Goal: Task Accomplishment & Management: Use online tool/utility

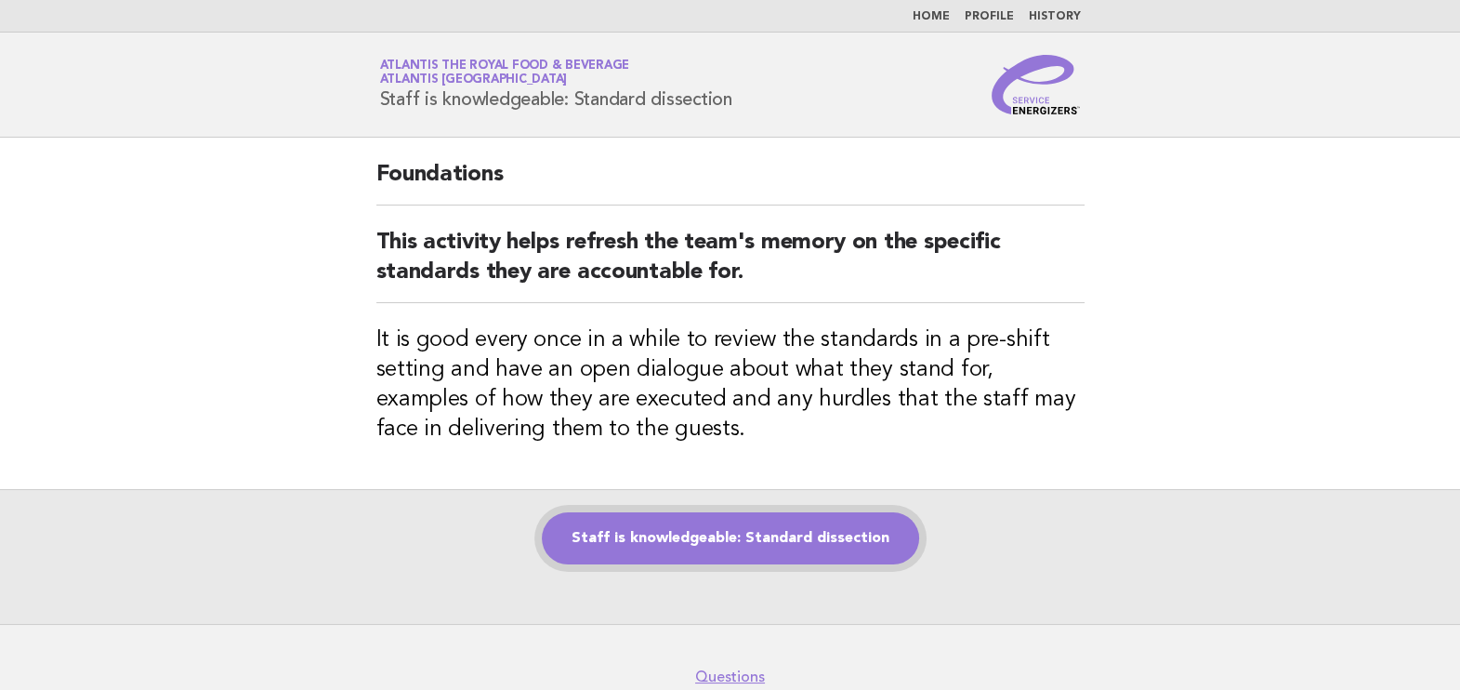
click at [741, 539] on link "Staff is knowledgeable: Standard dissection" at bounding box center [730, 538] width 377 height 52
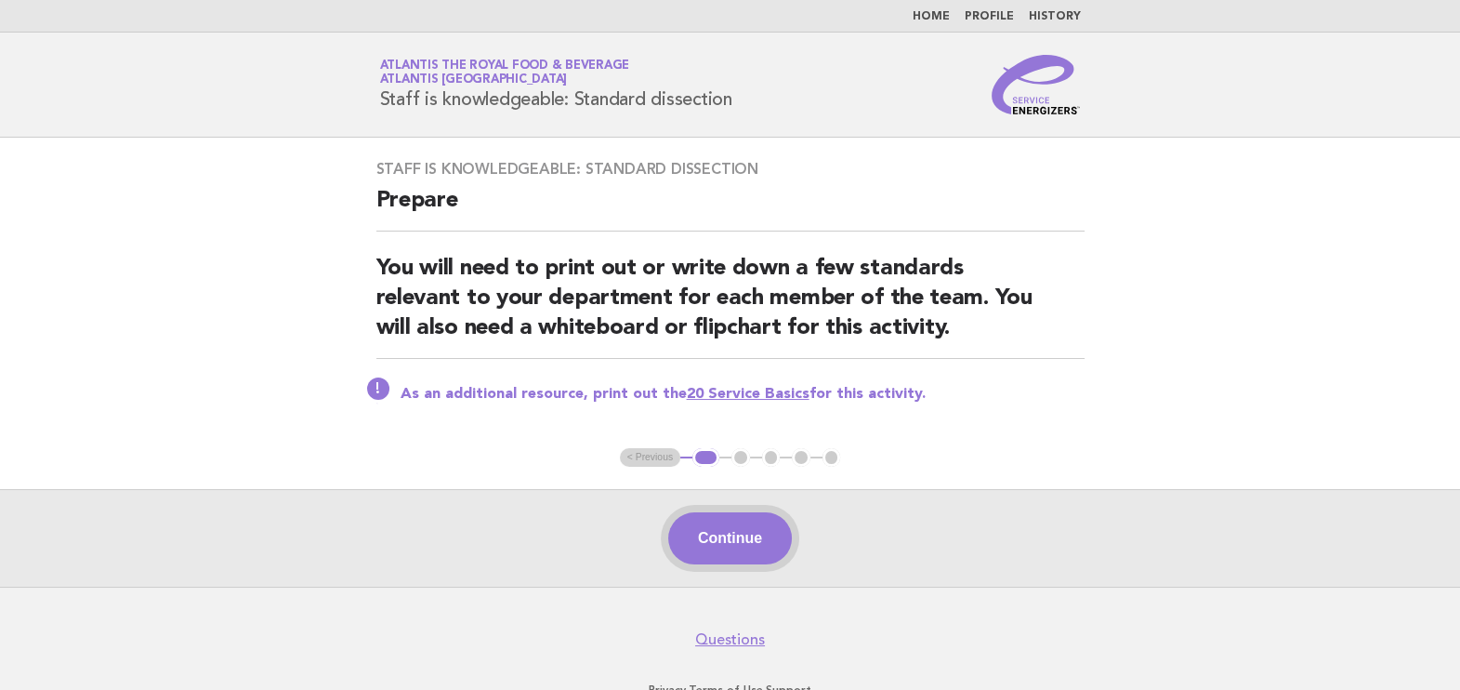
click at [730, 539] on button "Continue" at bounding box center [730, 538] width 124 height 52
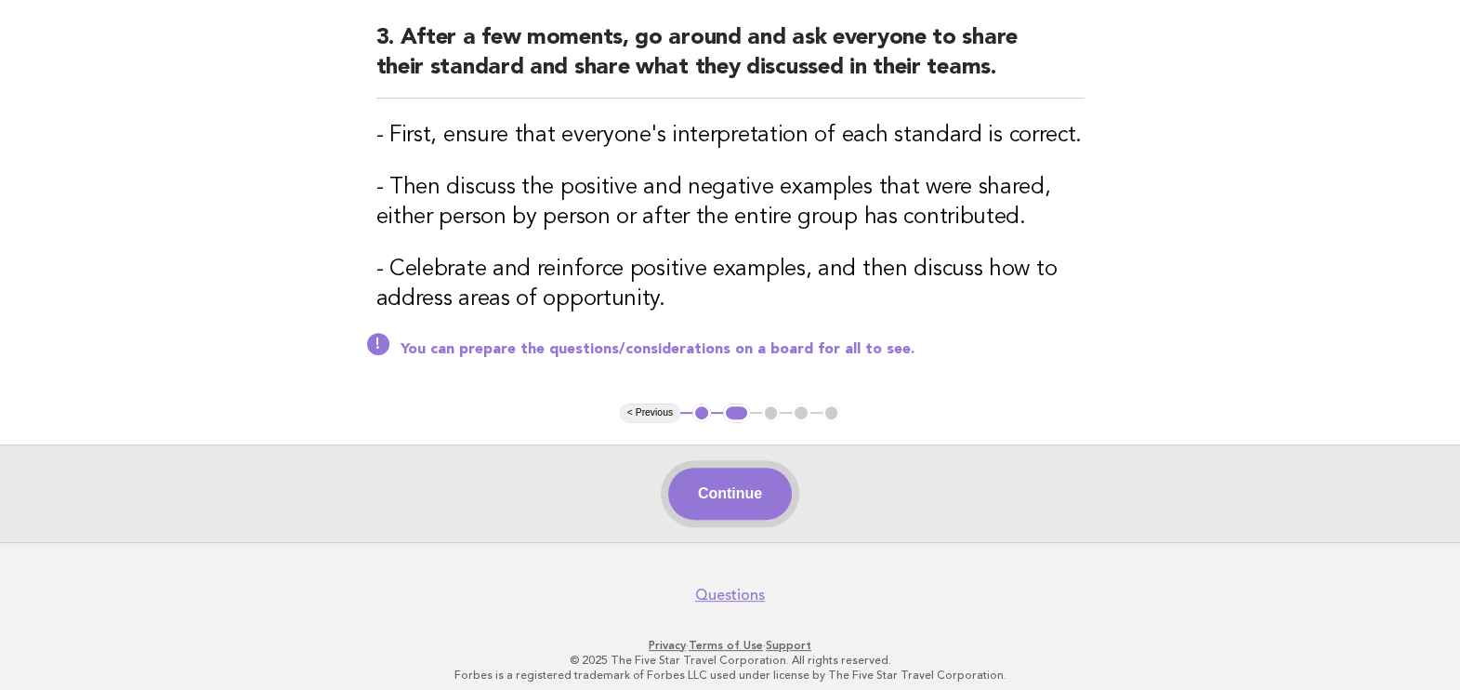
click at [745, 487] on button "Continue" at bounding box center [730, 493] width 124 height 52
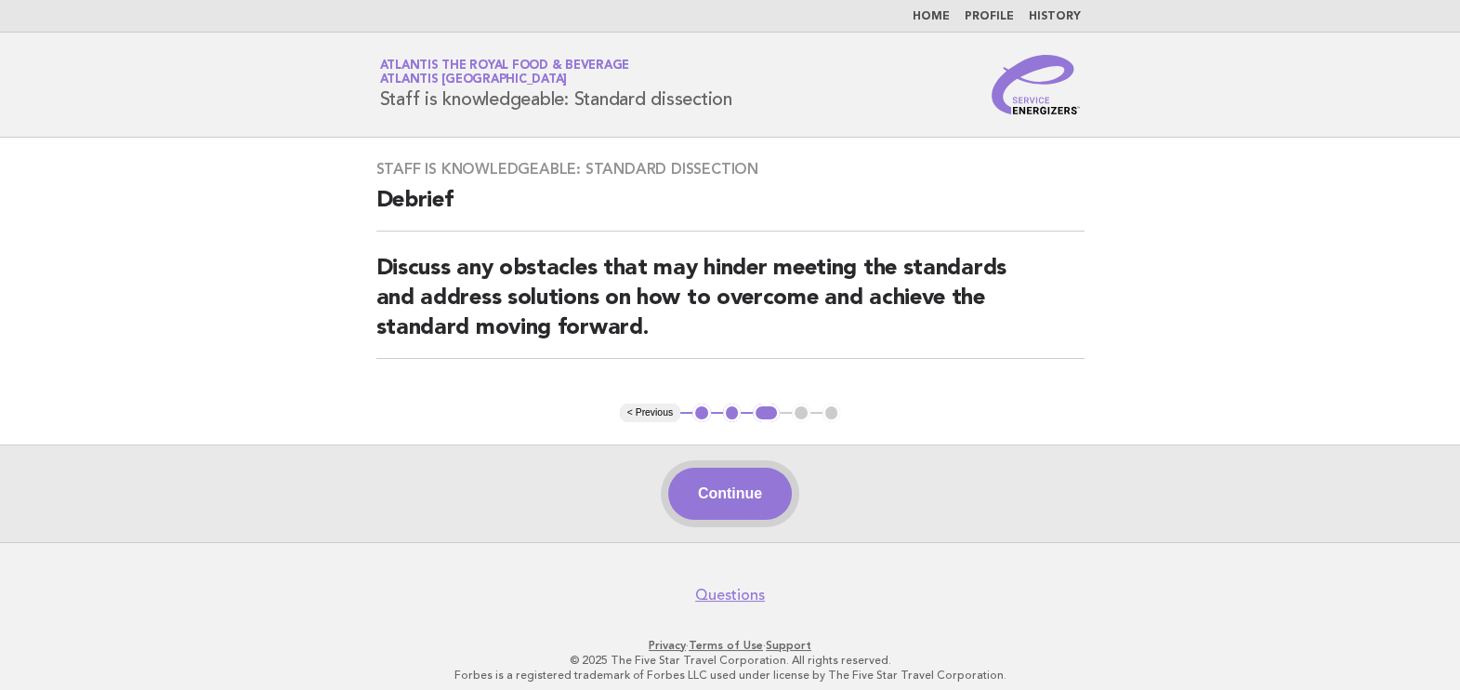
click at [722, 479] on button "Continue" at bounding box center [730, 493] width 124 height 52
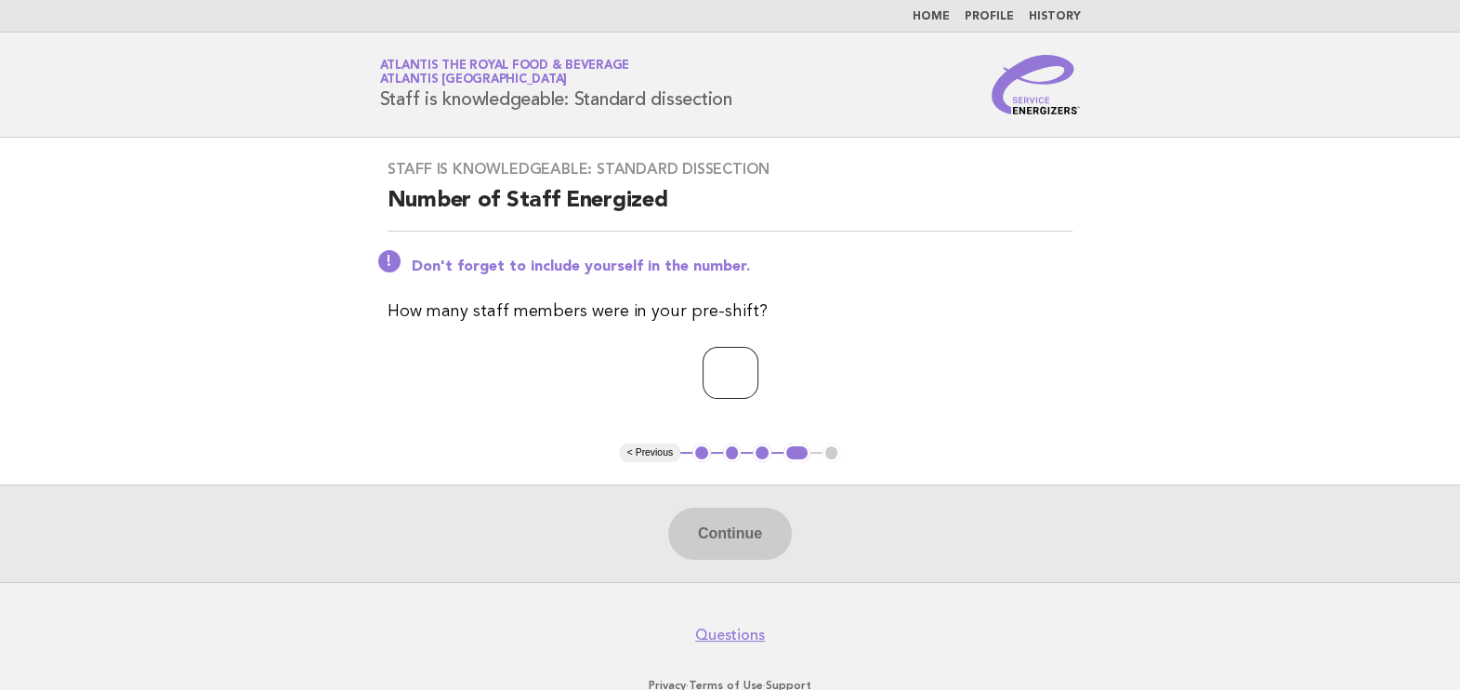
click at [711, 373] on input "number" at bounding box center [731, 373] width 56 height 52
type input "**"
click at [745, 516] on button "Continue" at bounding box center [730, 533] width 124 height 52
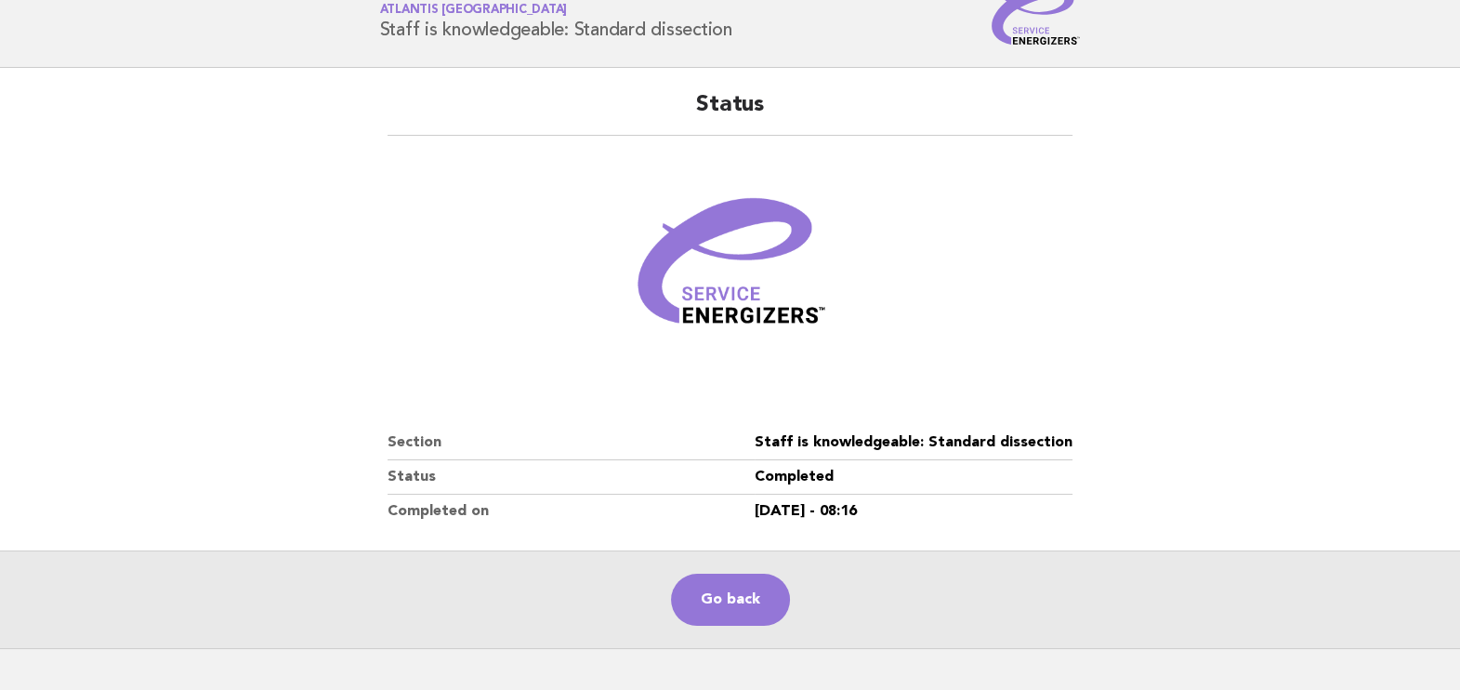
scroll to position [190, 0]
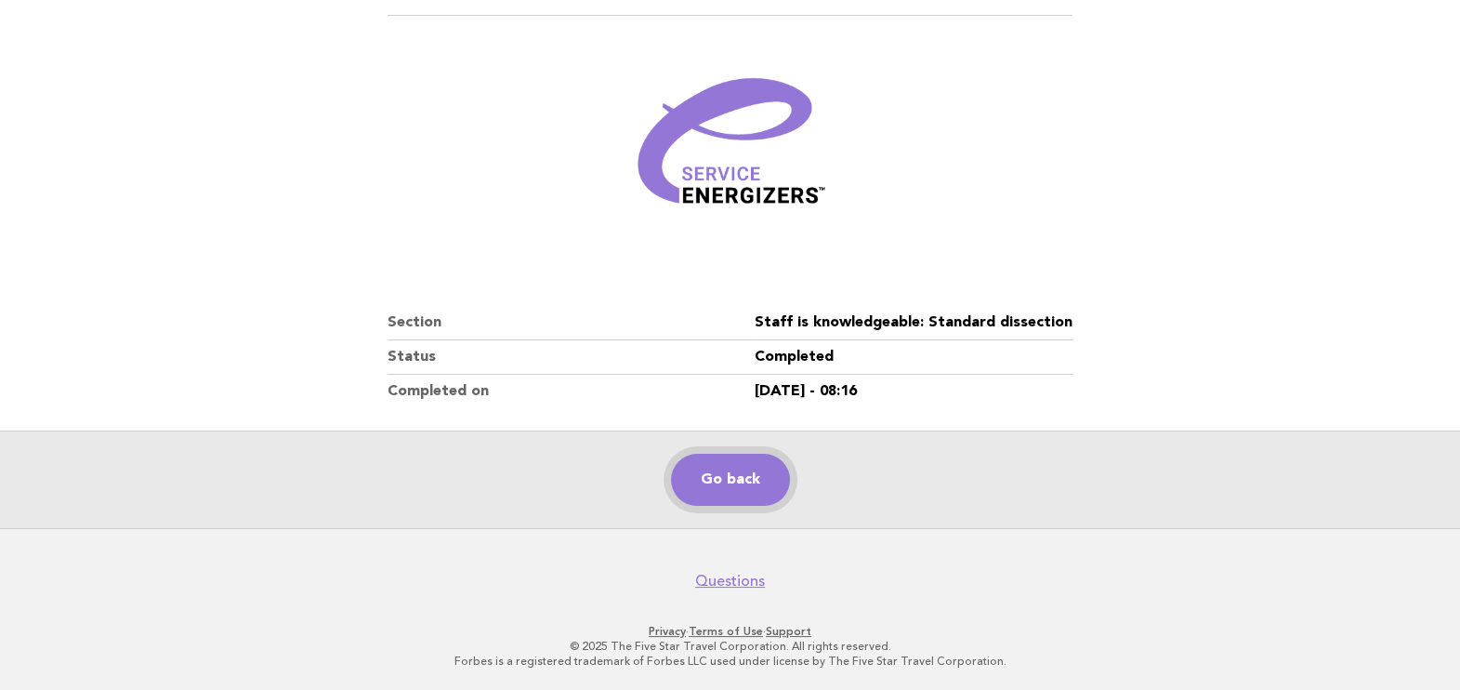
click at [770, 465] on link "Go back" at bounding box center [730, 479] width 119 height 52
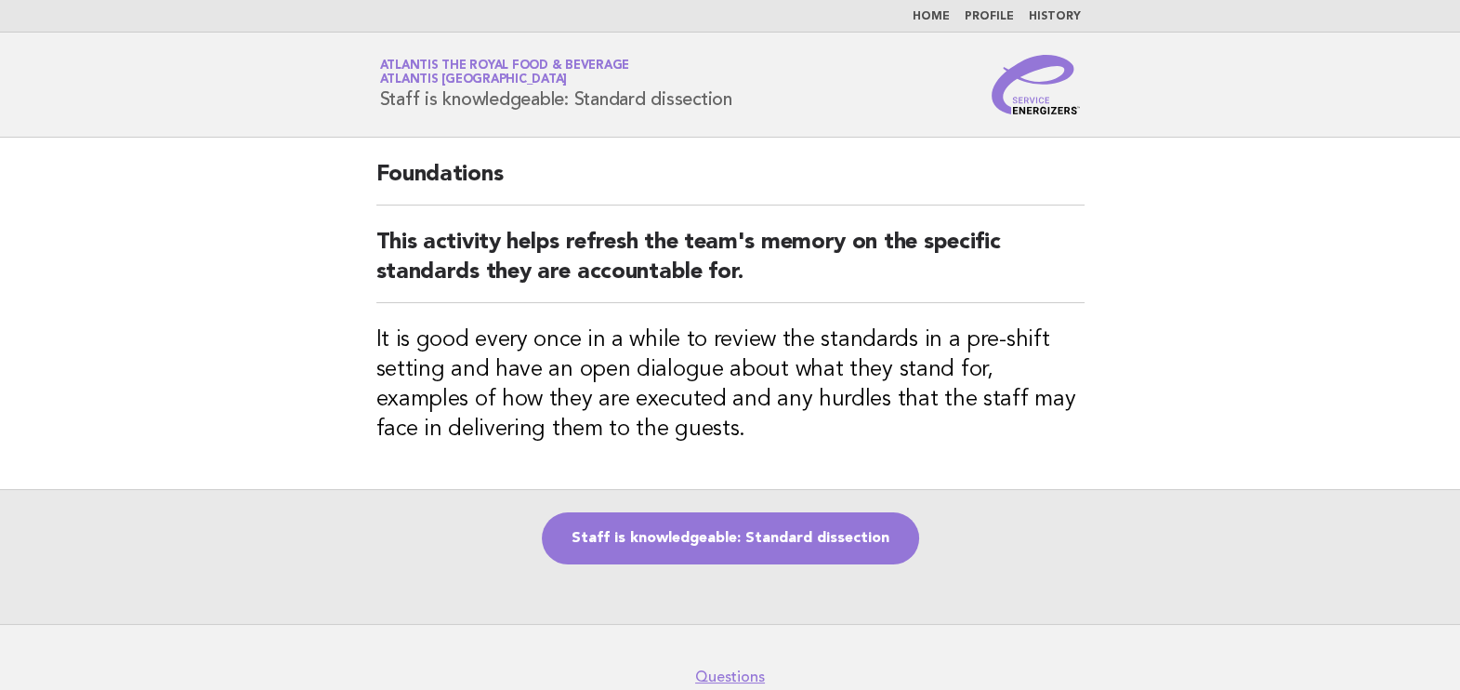
drag, startPoint x: 380, startPoint y: 106, endPoint x: 740, endPoint y: 96, distance: 359.8
click at [740, 96] on div "Service Energizers Atlantis the Royal Food & Beverage Atlantis Dubai Staff is k…" at bounding box center [730, 84] width 753 height 59
copy h1 "Staff is knowledgeable: Standard dissection"
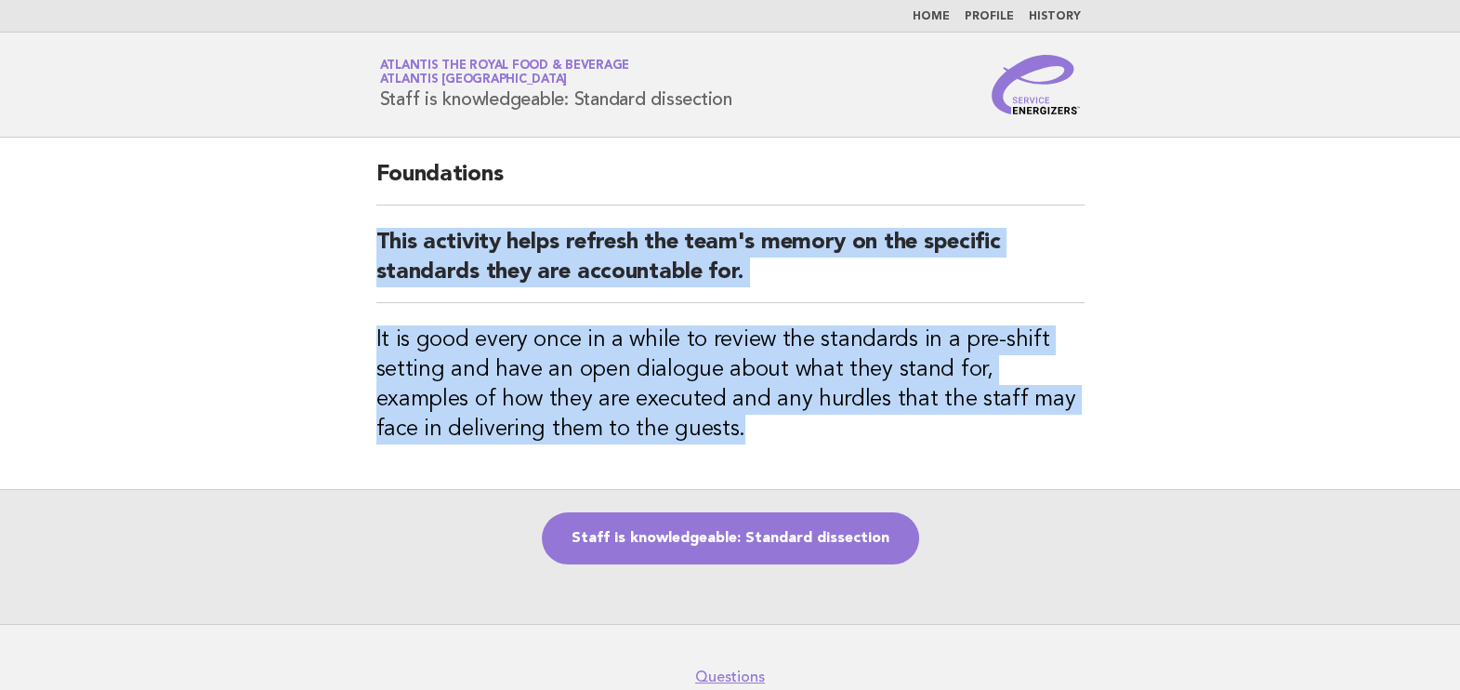
drag, startPoint x: 377, startPoint y: 237, endPoint x: 725, endPoint y: 423, distance: 394.1
click at [725, 423] on div "Foundations This activity helps refresh the team's memory on the specific stand…" at bounding box center [730, 313] width 753 height 351
copy div "This activity helps refresh the team's memory on the specific standards they ar…"
